Goal: Task Accomplishment & Management: Complete application form

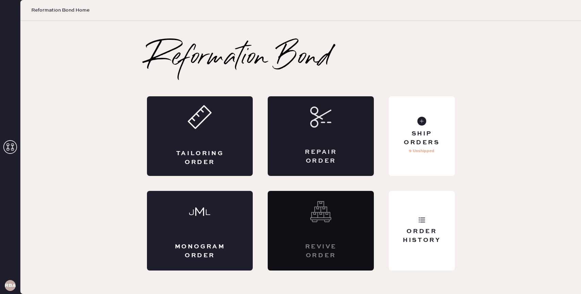
click at [299, 125] on div "Repair Order" at bounding box center [321, 136] width 106 height 80
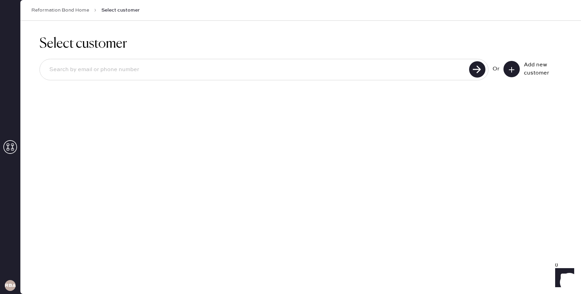
click at [358, 65] on input at bounding box center [255, 70] width 423 height 16
click at [523, 71] on div "Add new customer" at bounding box center [532, 69] width 58 height 16
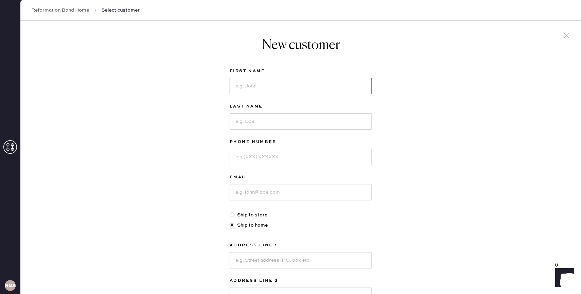
click at [268, 81] on input at bounding box center [301, 86] width 142 height 16
click at [349, 165] on input at bounding box center [301, 157] width 142 height 16
type input "G"
click at [283, 86] on input at bounding box center [301, 86] width 142 height 16
type input "S"
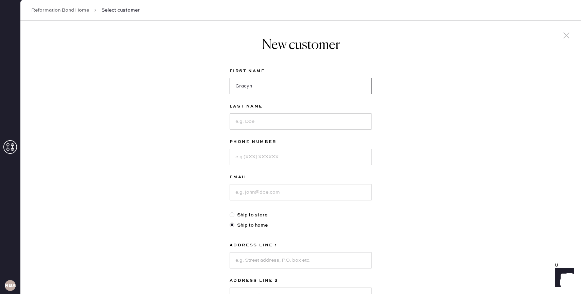
type input "Gracyn"
type input "Shaw"
type input "8608953928"
click at [261, 191] on input at bounding box center [301, 192] width 142 height 16
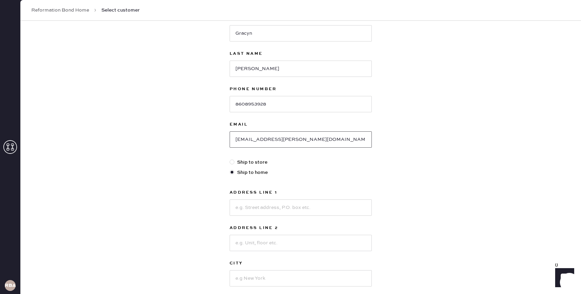
scroll to position [53, 0]
type input "gracyn.shaw@gmail.com"
click at [249, 212] on input at bounding box center [301, 207] width 142 height 16
type input "5 Erica Lane"
click at [248, 278] on input at bounding box center [301, 277] width 142 height 16
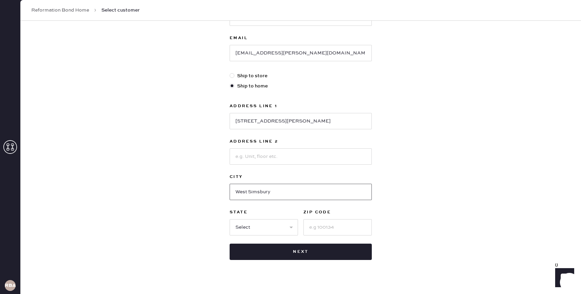
scroll to position [147, 0]
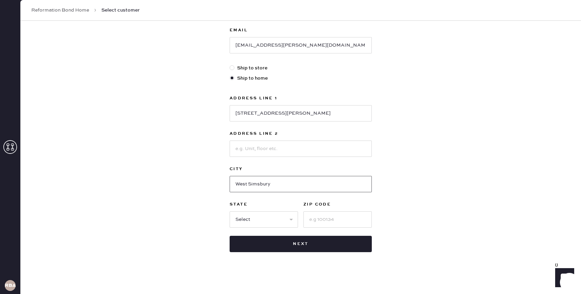
type input "West Simsbury"
click at [248, 220] on select "Select AK AL AR AZ CA CO CT DC DE FL GA HI IA ID IL IN KS KY LA MA MD ME MI MN …" at bounding box center [264, 219] width 68 height 16
select select "CT"
click at [230, 211] on select "Select AK AL AR AZ CA CO CT DC DE FL GA HI IA ID IL IN KS KY LA MA MD ME MI MN …" at bounding box center [264, 219] width 68 height 16
click at [314, 219] on input at bounding box center [337, 219] width 68 height 16
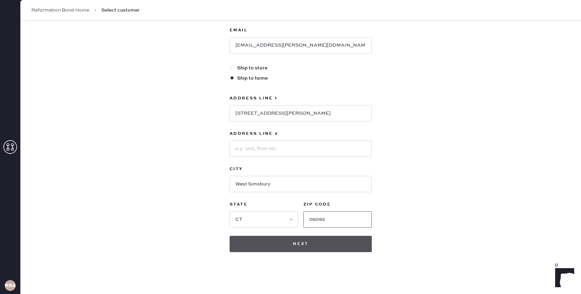
type input "06092"
click at [313, 241] on button "Next" at bounding box center [301, 244] width 142 height 16
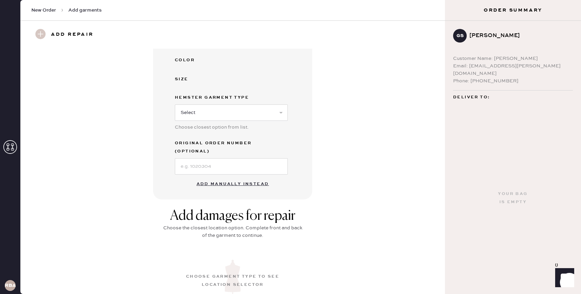
scroll to position [169, 0]
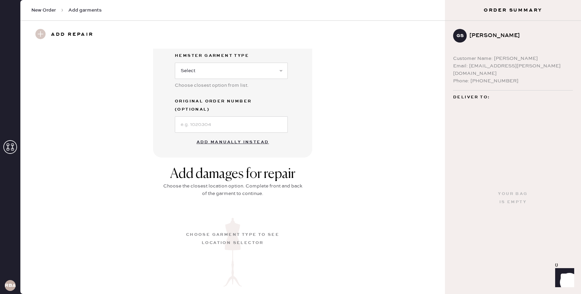
click at [224, 136] on button "Add manually instead" at bounding box center [232, 142] width 81 height 14
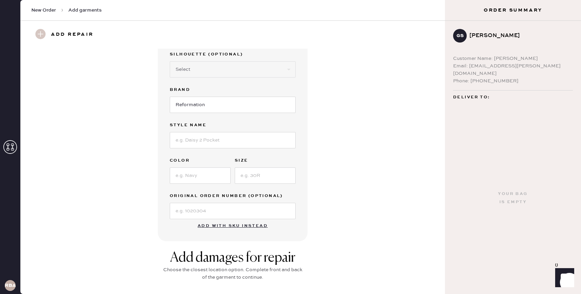
scroll to position [0, 0]
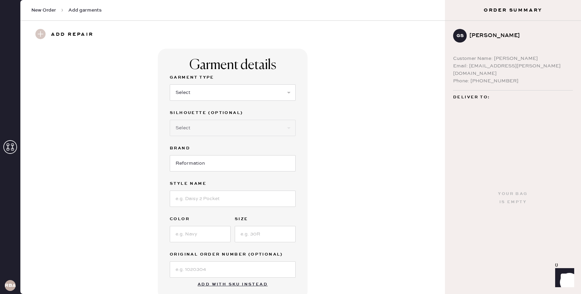
click at [211, 210] on div "Garment Type Select Basic Skirt Jeans Leggings Pants Shorts Basic Sleeved Dress…" at bounding box center [233, 175] width 126 height 204
click at [211, 206] on input at bounding box center [233, 198] width 126 height 16
type input "Jaelyn"
click at [206, 235] on input at bounding box center [200, 234] width 61 height 16
type input "forest"
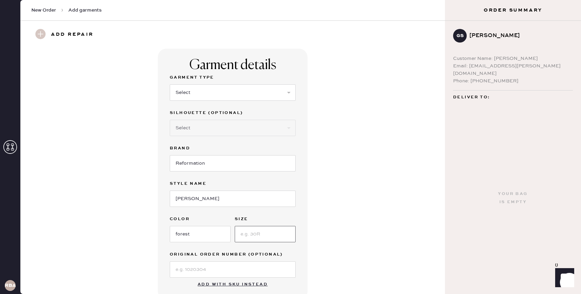
click at [246, 232] on input at bounding box center [265, 234] width 61 height 16
type input "004"
click at [210, 259] on div "Original Order Number (Optional)" at bounding box center [233, 255] width 126 height 10
click at [212, 268] on input at bounding box center [233, 269] width 126 height 16
type input "S27171003"
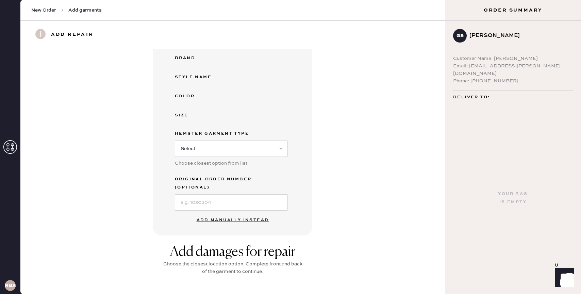
click at [234, 214] on button "Add manually instead" at bounding box center [232, 220] width 81 height 14
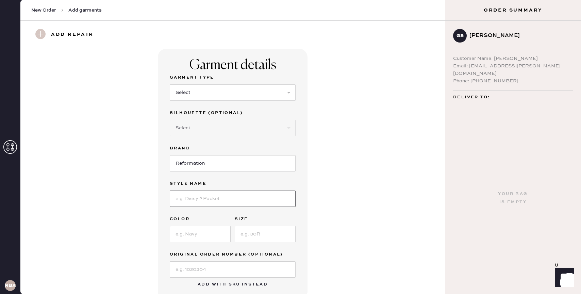
click at [222, 203] on input at bounding box center [233, 198] width 126 height 16
type input "K"
type input "Jaelyn"
click at [215, 230] on input at bounding box center [200, 234] width 61 height 16
type input "forest"
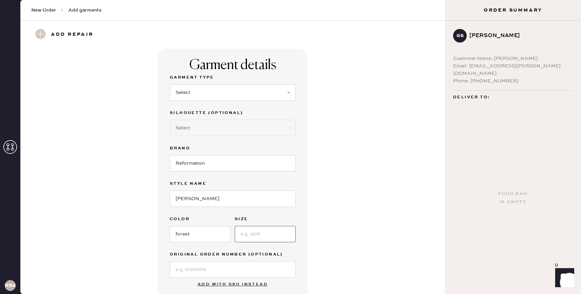
click at [261, 241] on input at bounding box center [265, 234] width 61 height 16
type input "004"
click at [230, 269] on input at bounding box center [233, 269] width 126 height 16
click at [292, 265] on input "S27171003" at bounding box center [233, 269] width 126 height 16
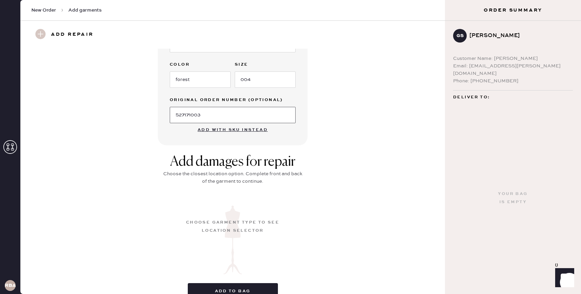
scroll to position [189, 0]
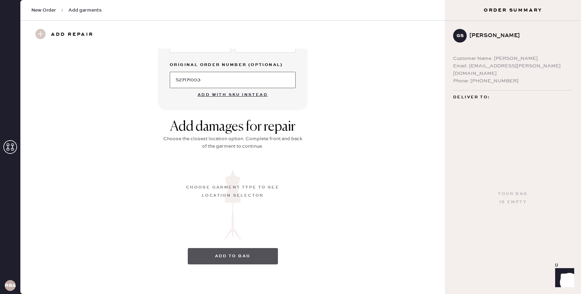
type input "S27171003"
click at [221, 259] on button "Add to bag" at bounding box center [233, 256] width 90 height 16
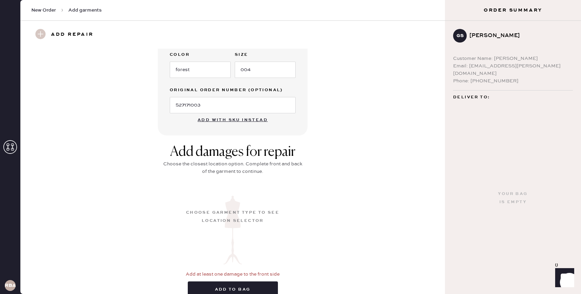
scroll to position [173, 0]
click at [237, 122] on button "Add with SKU instead" at bounding box center [233, 121] width 78 height 14
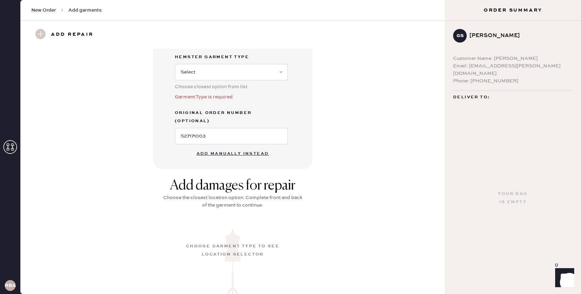
scroll to position [142, 0]
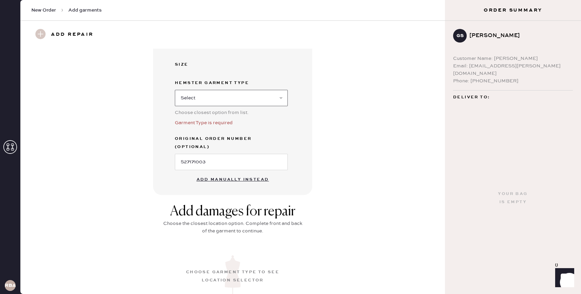
click at [227, 97] on select "Select Basic Skirt Jeans Leggings Pants Shorts Basic Sleeved Dress Basic Sleeve…" at bounding box center [231, 98] width 113 height 16
click at [175, 90] on select "Select Basic Skirt Jeans Leggings Pants Shorts Basic Sleeved Dress Basic Sleeve…" at bounding box center [231, 98] width 113 height 16
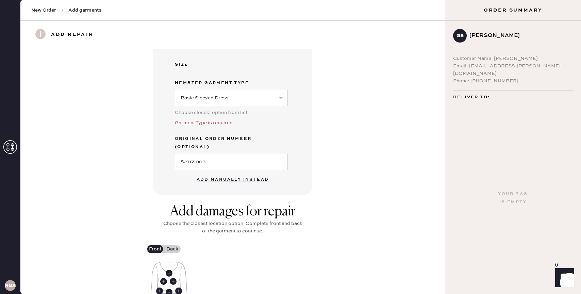
click at [222, 87] on div "Hemster Garment Type" at bounding box center [231, 84] width 113 height 10
click at [222, 92] on select "Select Basic Skirt Jeans Leggings Pants Shorts Basic Sleeved Dress Basic Sleeve…" at bounding box center [231, 98] width 113 height 16
select select "6"
click at [175, 90] on select "Select Basic Skirt Jeans Leggings Pants Shorts Basic Sleeved Dress Basic Sleeve…" at bounding box center [231, 98] width 113 height 16
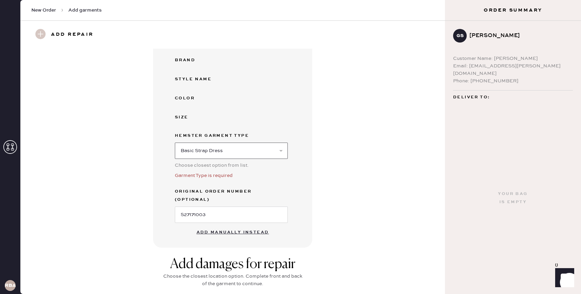
scroll to position [238, 0]
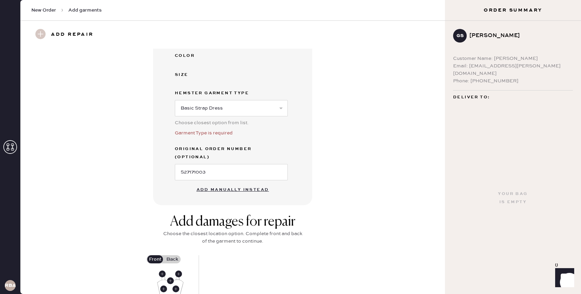
click at [225, 185] on button "Add manually instead" at bounding box center [232, 190] width 81 height 14
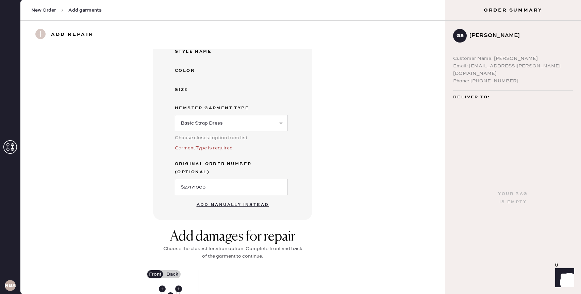
select select "6"
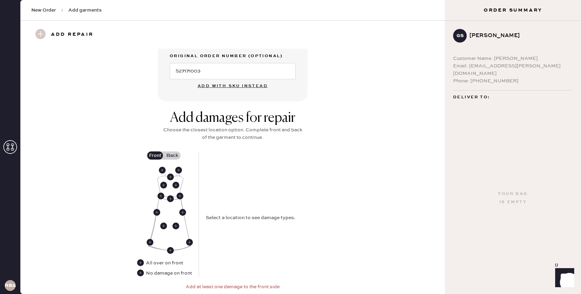
scroll to position [254, 0]
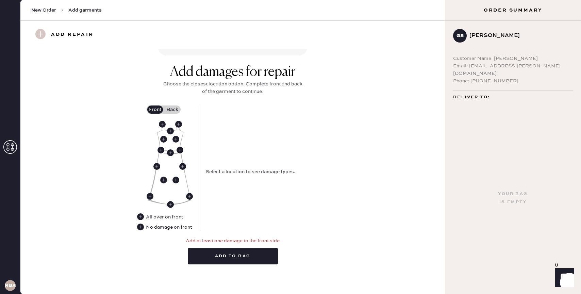
click at [170, 109] on label "Back" at bounding box center [172, 109] width 17 height 8
click at [172, 110] on input "Back" at bounding box center [172, 110] width 0 height 0
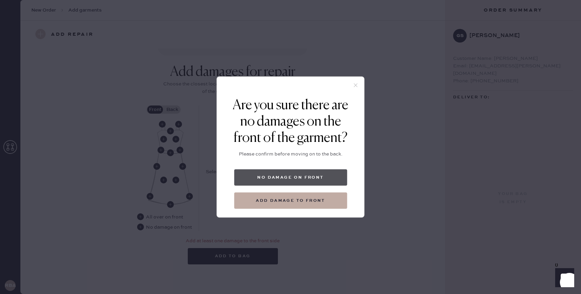
click at [262, 179] on button "No damage on front" at bounding box center [290, 177] width 113 height 16
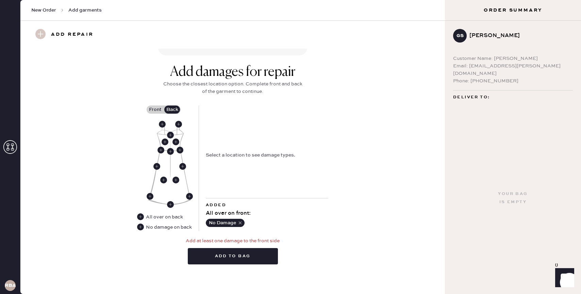
click at [169, 154] on img at bounding box center [169, 163] width 43 height 83
click at [169, 151] on use at bounding box center [170, 151] width 7 height 7
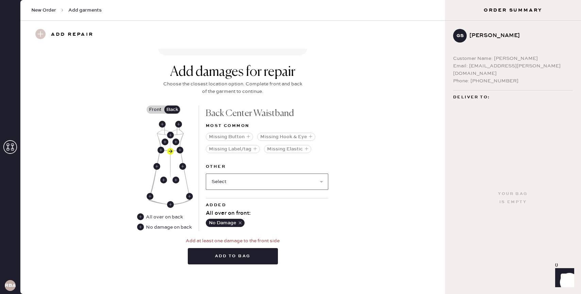
click at [232, 181] on select "Select Broken / Ripped Hem Broken Beads Broken Belt Loop Broken Button Broken C…" at bounding box center [267, 181] width 122 height 16
select select "1657"
click at [206, 173] on select "Select Broken / Ripped Hem Broken Beads Broken Belt Loop Broken Button Broken C…" at bounding box center [267, 181] width 122 height 16
select select
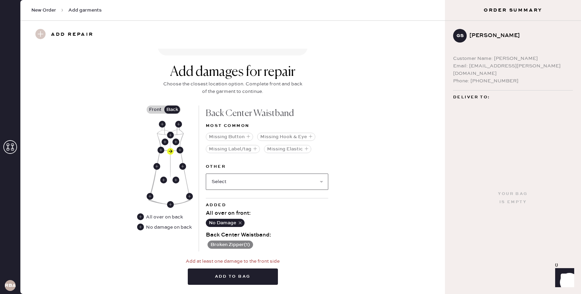
scroll to position [275, 0]
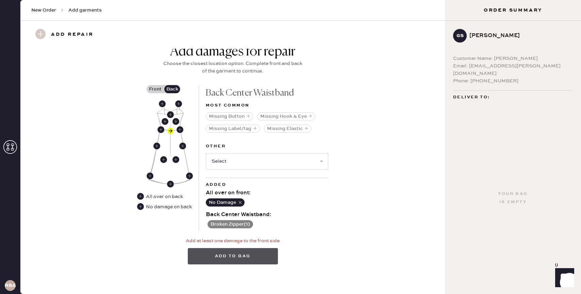
click at [229, 256] on button "Add to bag" at bounding box center [233, 256] width 90 height 16
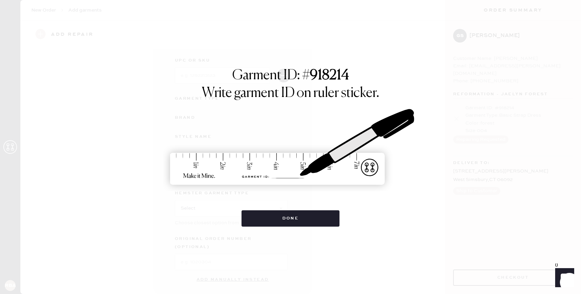
scroll to position [23, 0]
click at [315, 217] on button "Done" at bounding box center [290, 218] width 98 height 16
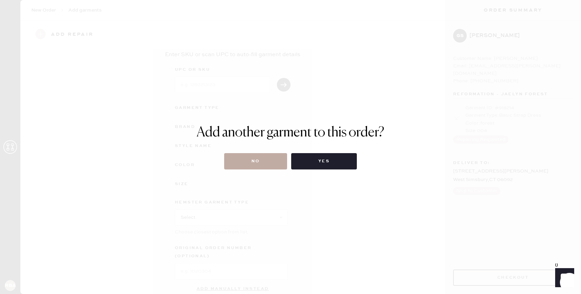
click at [266, 161] on button "No" at bounding box center [255, 161] width 63 height 16
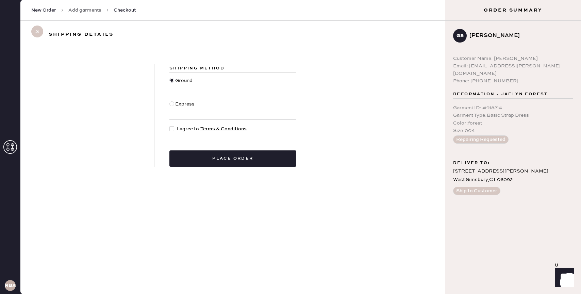
click at [266, 161] on button "Place order" at bounding box center [232, 158] width 127 height 16
click at [189, 126] on span "I agree to Terms & Conditions" at bounding box center [212, 128] width 70 height 7
click at [170, 125] on input "I agree to Terms & Conditions" at bounding box center [169, 125] width 0 height 0
checkbox input "true"
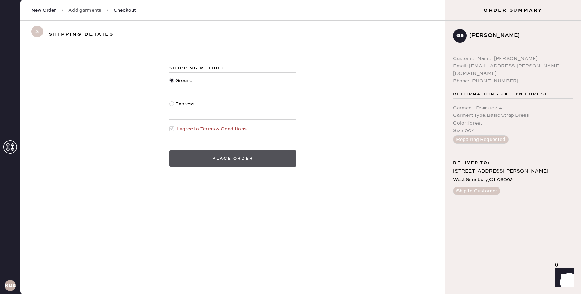
click at [199, 153] on button "Place order" at bounding box center [232, 158] width 127 height 16
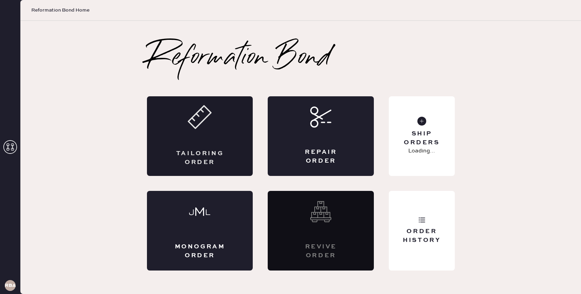
click at [196, 122] on icon at bounding box center [200, 117] width 24 height 24
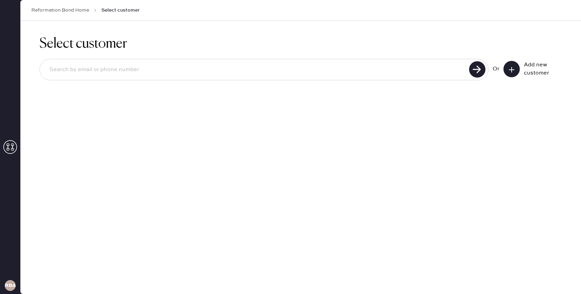
click at [163, 64] on input at bounding box center [255, 70] width 423 height 16
type input "Z"
type input "[EMAIL_ADDRESS][DOMAIN_NAME]"
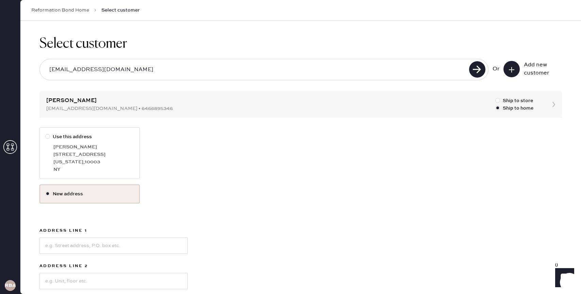
click at [47, 137] on div at bounding box center [47, 136] width 5 height 5
click at [46, 133] on input "Use this address" at bounding box center [45, 133] width 0 height 0
radio input "true"
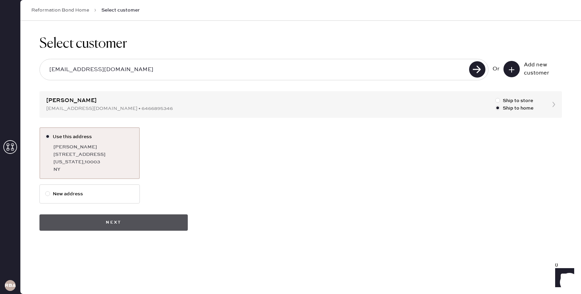
click at [115, 225] on button "Next" at bounding box center [113, 222] width 148 height 16
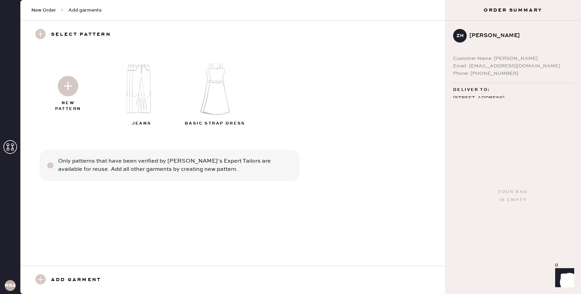
click at [128, 94] on img at bounding box center [143, 89] width 73 height 59
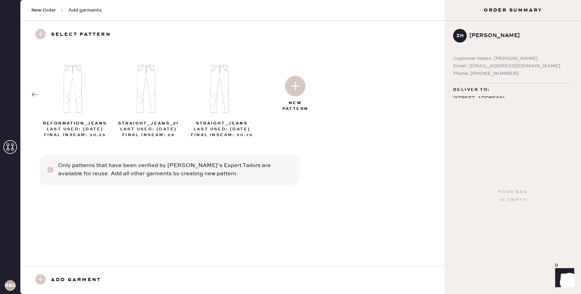
click at [299, 80] on img at bounding box center [295, 86] width 20 height 20
select select "2"
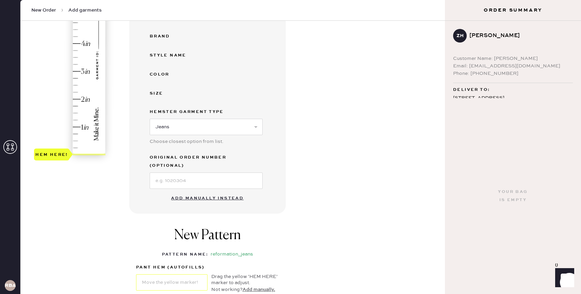
scroll to position [144, 0]
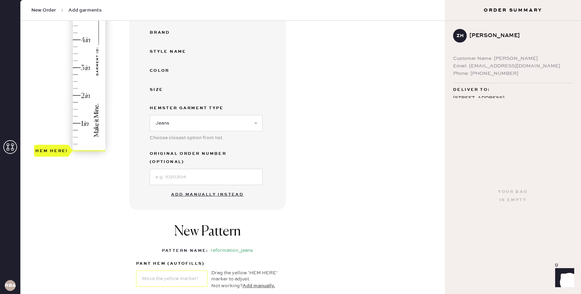
click at [182, 188] on button "Add manually instead" at bounding box center [207, 195] width 81 height 14
select select "2"
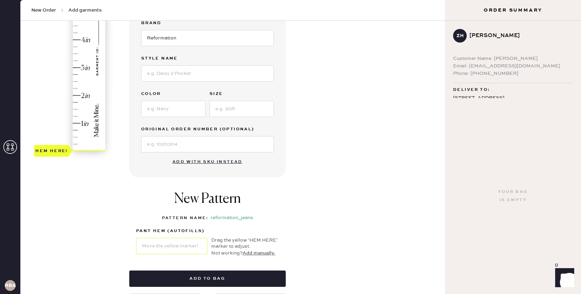
drag, startPoint x: 58, startPoint y: 153, endPoint x: 36, endPoint y: 154, distance: 22.8
click at [40, 154] on div "Hem here!" at bounding box center [51, 151] width 33 height 8
type input "1.5"
drag, startPoint x: 36, startPoint y: 154, endPoint x: 39, endPoint y: 114, distance: 39.6
click at [39, 114] on div "Hem here!" at bounding box center [51, 109] width 35 height 12
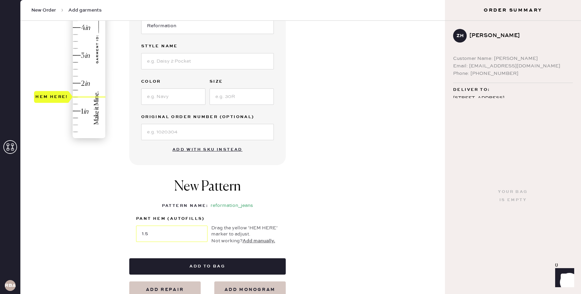
scroll to position [160, 0]
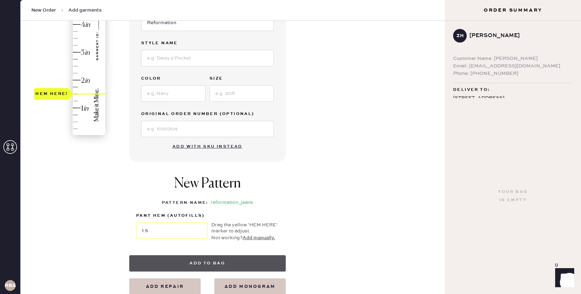
click at [202, 261] on button "Add to bag" at bounding box center [207, 263] width 156 height 16
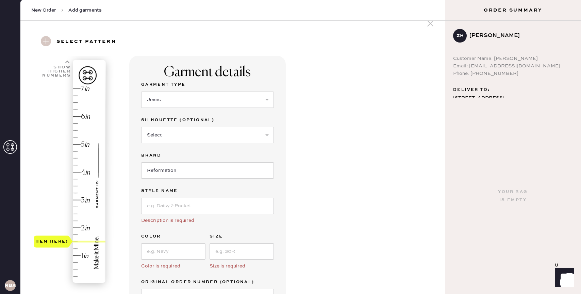
scroll to position [12, 0]
click at [173, 206] on input at bounding box center [207, 206] width 133 height 16
click at [168, 145] on div "Silhouette (optional) Select Shorts Cropped Flare Boot Cut Straight Skinny Other" at bounding box center [207, 133] width 133 height 35
click at [166, 136] on select "Select Shorts Cropped Flare Boot Cut Straight Skinny Other" at bounding box center [207, 135] width 133 height 16
click at [156, 206] on input at bounding box center [207, 206] width 133 height 16
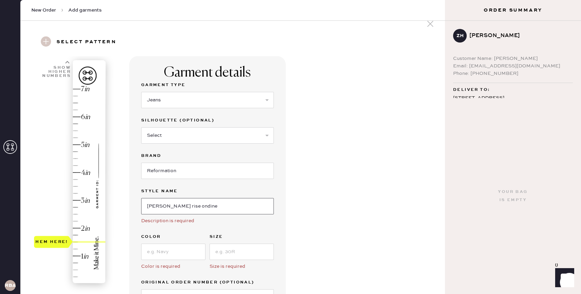
type input "[PERSON_NAME] rise ondine"
click at [161, 247] on input at bounding box center [173, 252] width 64 height 16
type input "ondine"
drag, startPoint x: 199, startPoint y: 208, endPoint x: 176, endPoint y: 206, distance: 22.8
click at [176, 206] on input "[PERSON_NAME] rise ondine" at bounding box center [207, 206] width 133 height 16
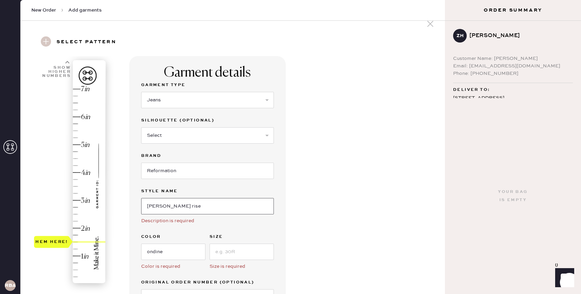
type input "[PERSON_NAME] rise"
click at [220, 250] on input at bounding box center [241, 252] width 64 height 16
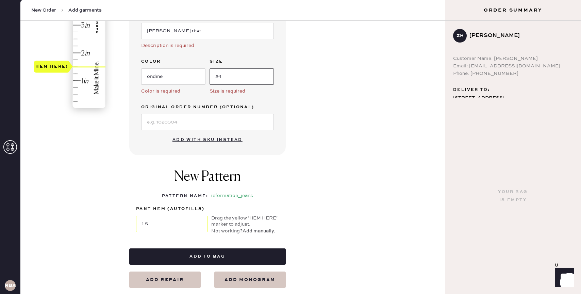
scroll to position [187, 0]
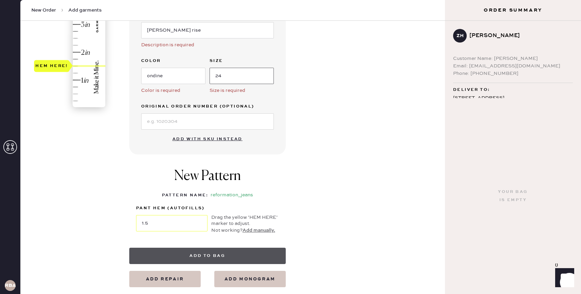
type input "24"
click at [188, 256] on button "Add to bag" at bounding box center [207, 256] width 156 height 16
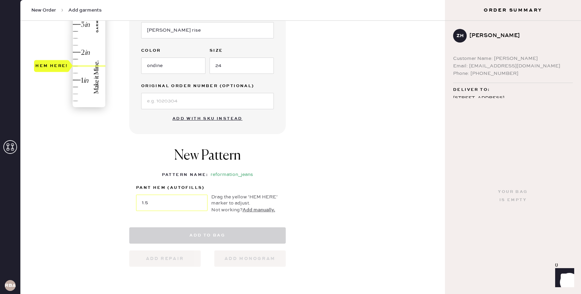
select select "2"
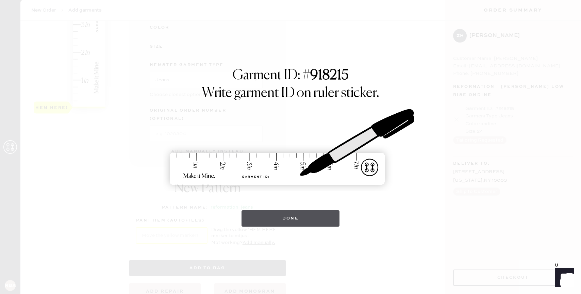
click at [256, 217] on button "Done" at bounding box center [290, 218] width 98 height 16
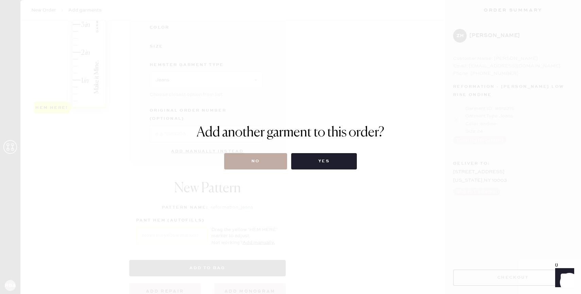
click at [254, 162] on button "No" at bounding box center [255, 161] width 63 height 16
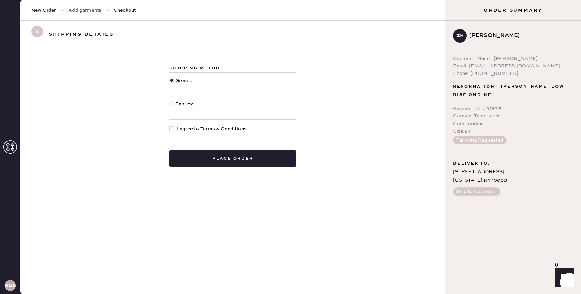
click at [173, 127] on div at bounding box center [171, 128] width 5 height 5
click at [170, 125] on input "I agree to Terms & Conditions" at bounding box center [169, 125] width 0 height 0
checkbox input "true"
click at [202, 161] on button "Place order" at bounding box center [232, 158] width 127 height 16
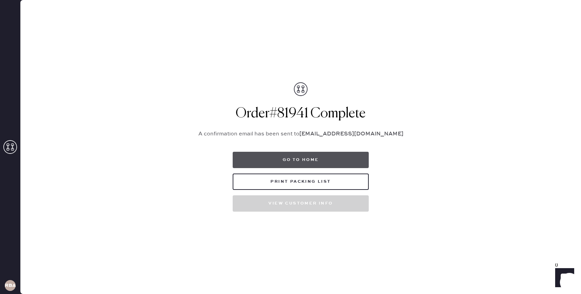
click at [297, 162] on button "Go to home" at bounding box center [301, 160] width 136 height 16
